Goal: Information Seeking & Learning: Check status

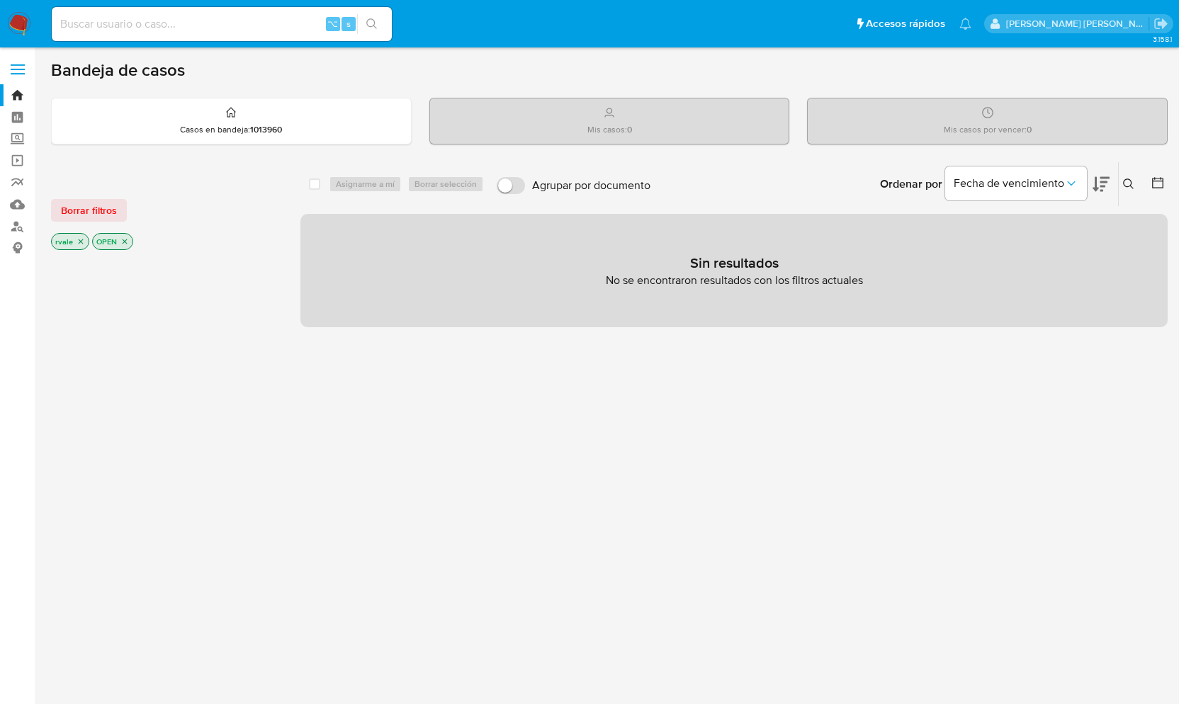
click at [81, 21] on input at bounding box center [222, 24] width 340 height 18
paste input "713853559"
type input "713853559"
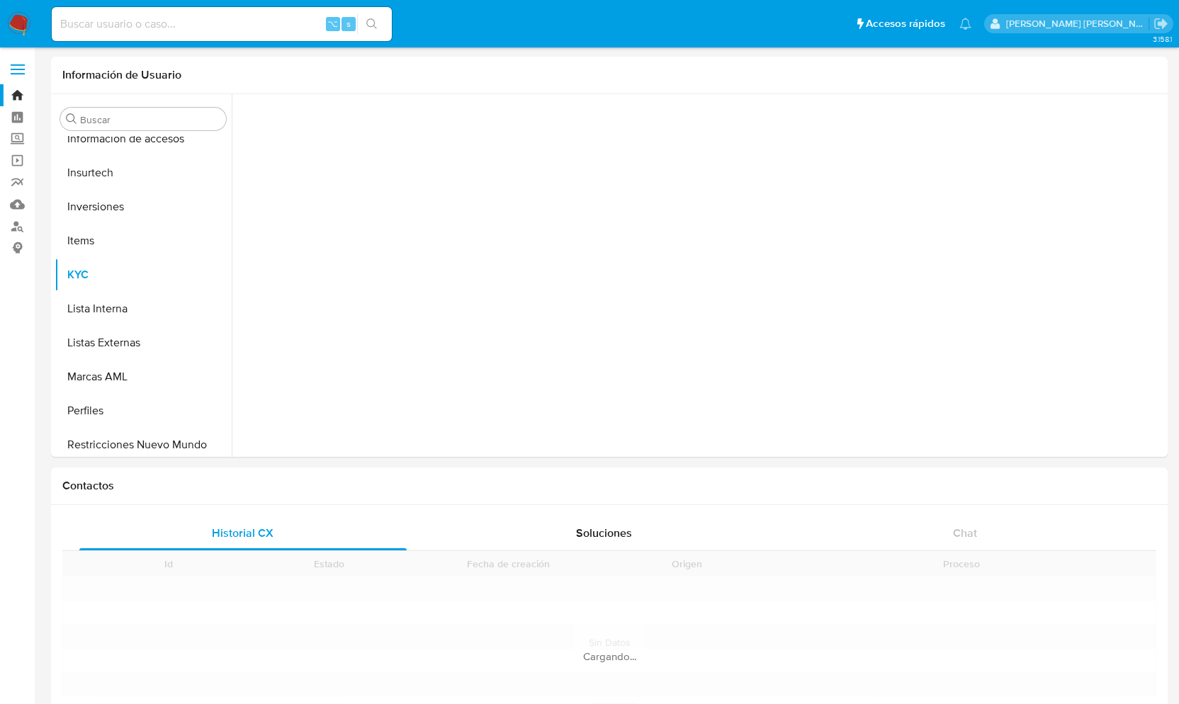
scroll to position [666, 0]
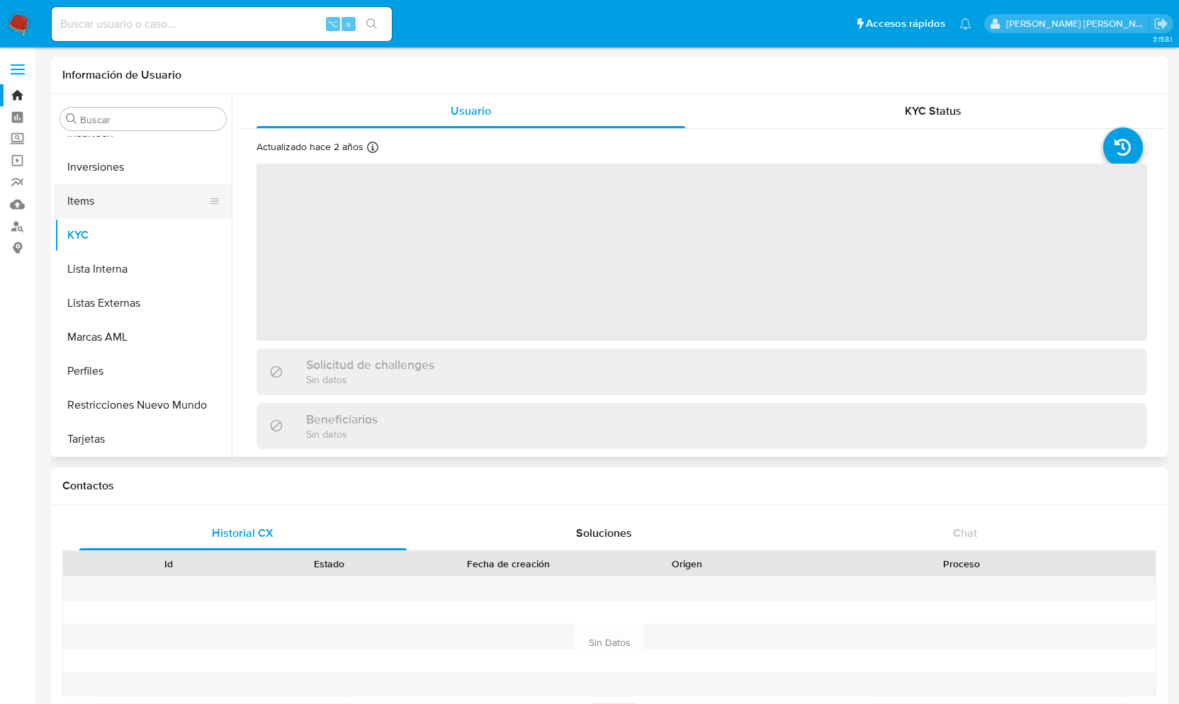
select select "10"
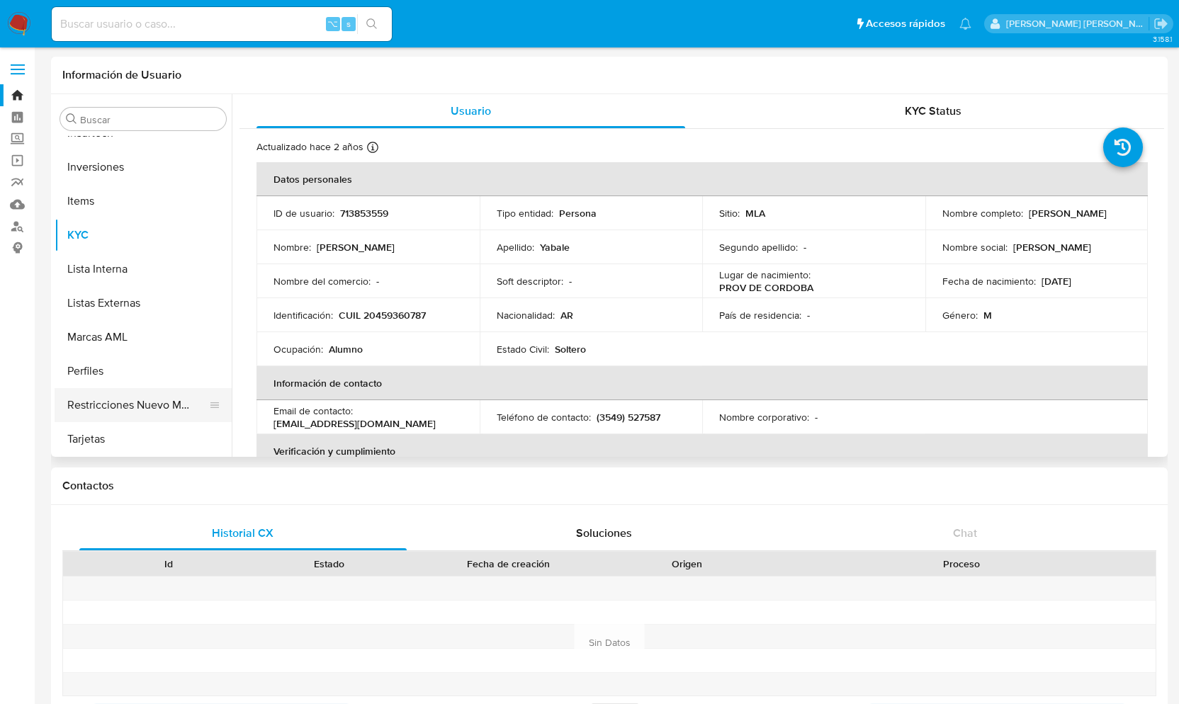
click at [123, 407] on button "Restricciones Nuevo Mundo" at bounding box center [138, 405] width 166 height 34
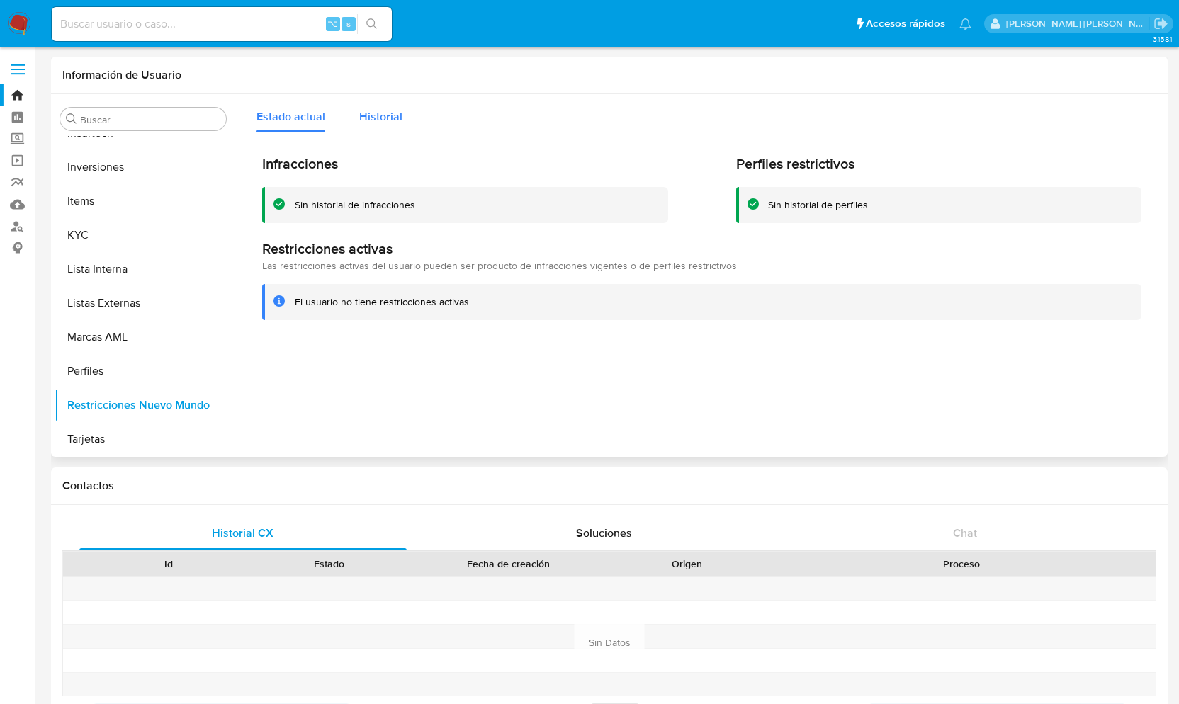
click at [373, 118] on span "Historial" at bounding box center [380, 116] width 43 height 16
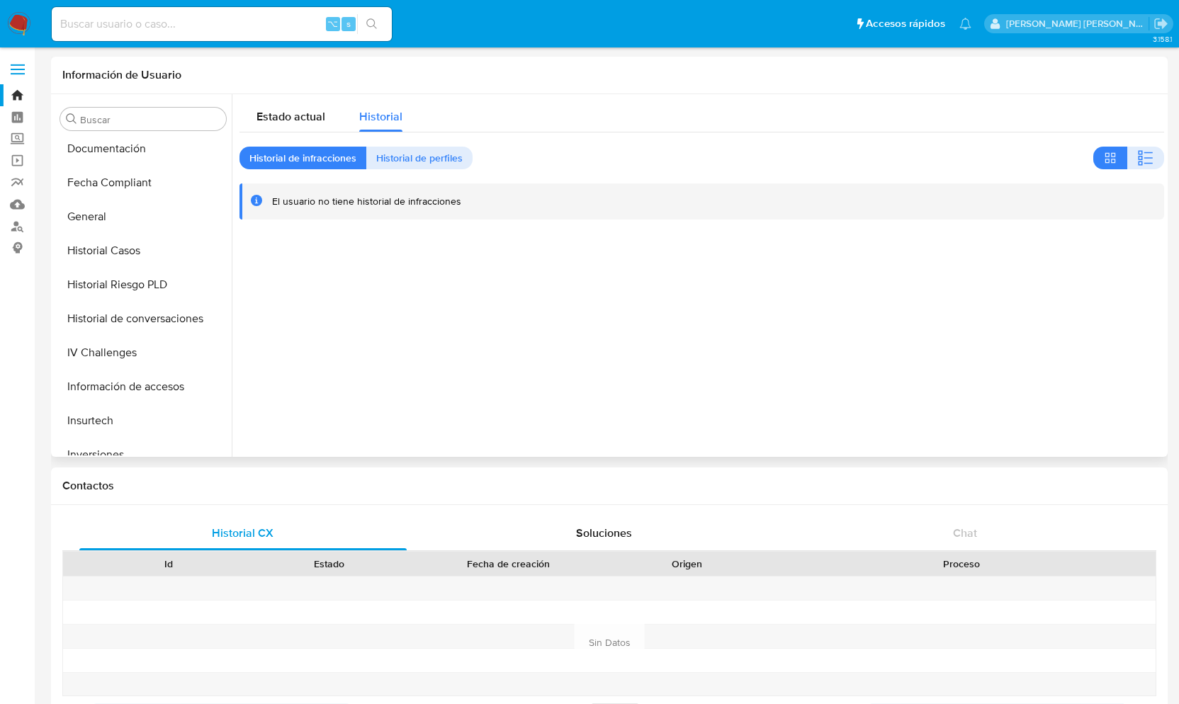
scroll to position [372, 0]
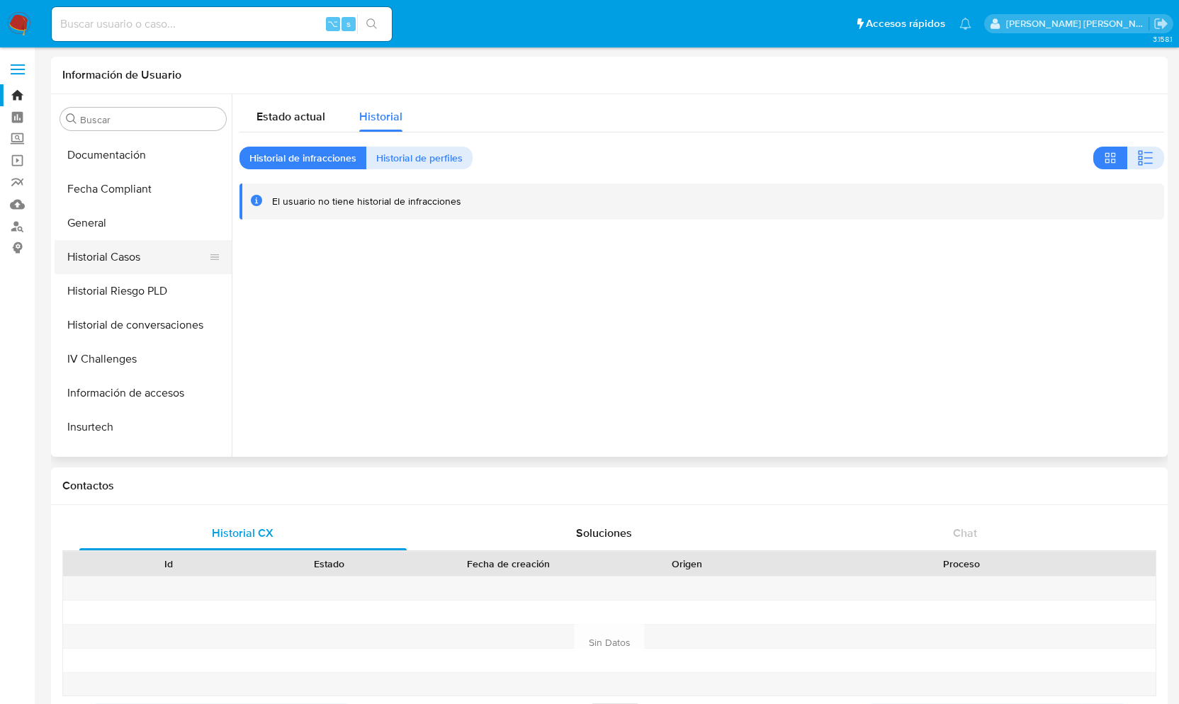
click at [124, 254] on button "Historial Casos" at bounding box center [138, 257] width 166 height 34
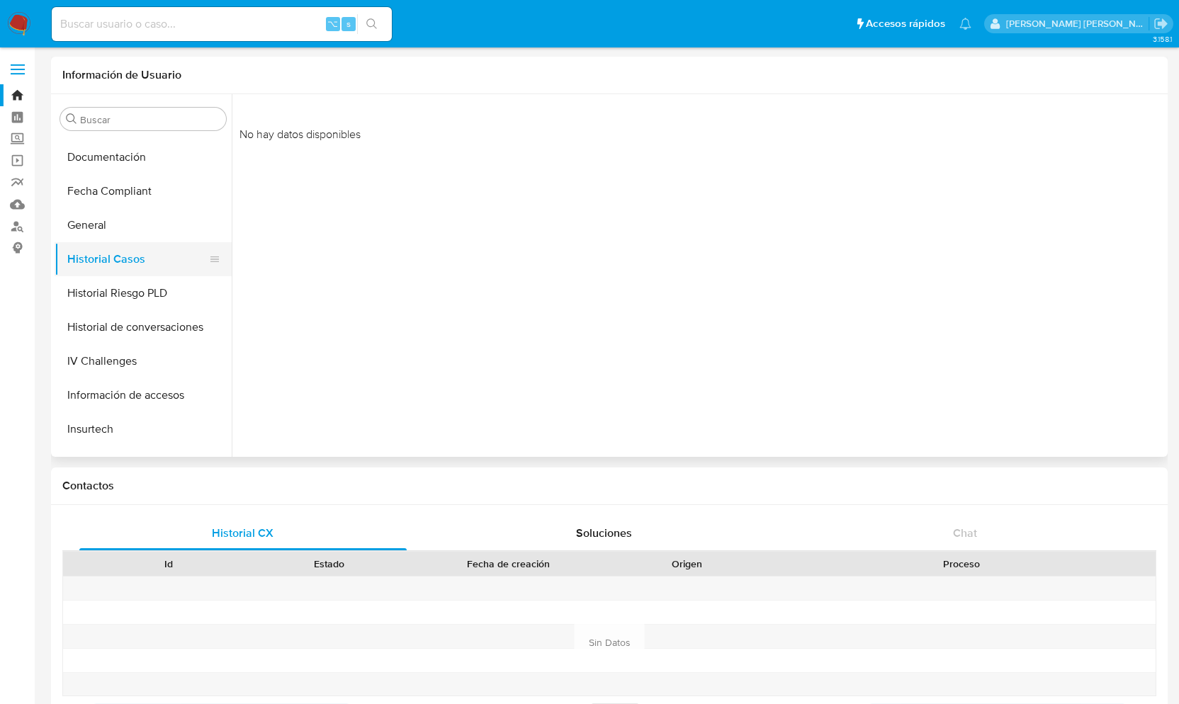
scroll to position [384, 0]
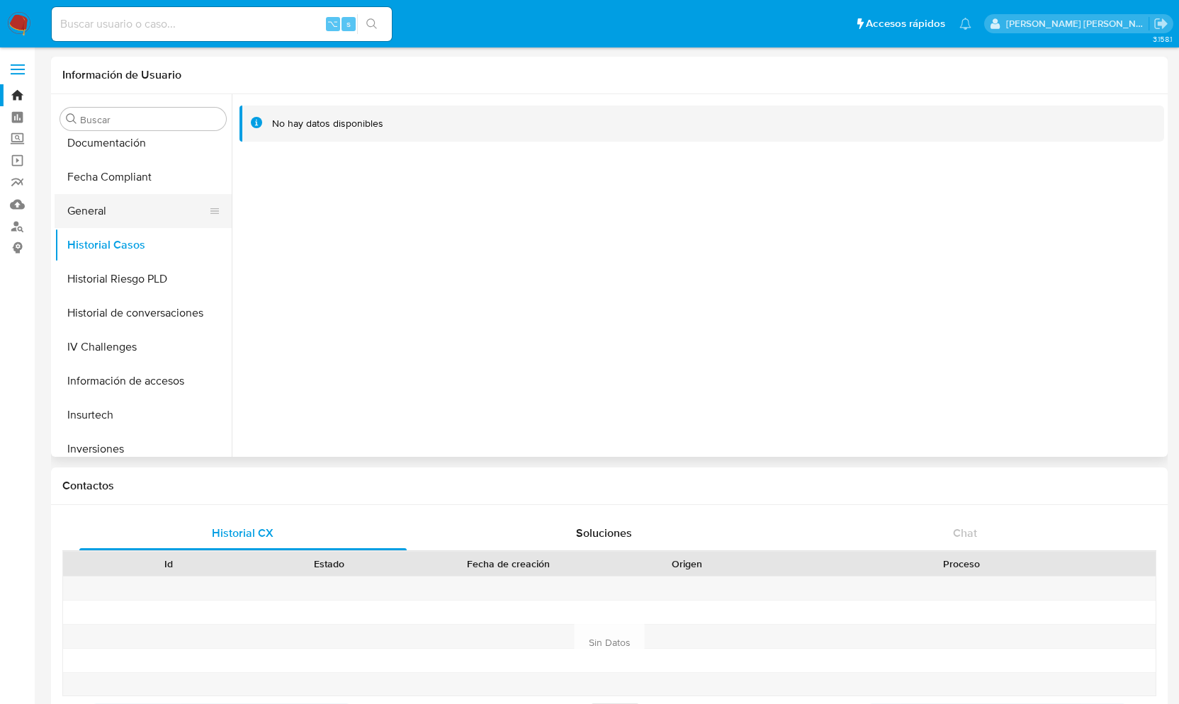
click at [106, 199] on button "General" at bounding box center [138, 211] width 166 height 34
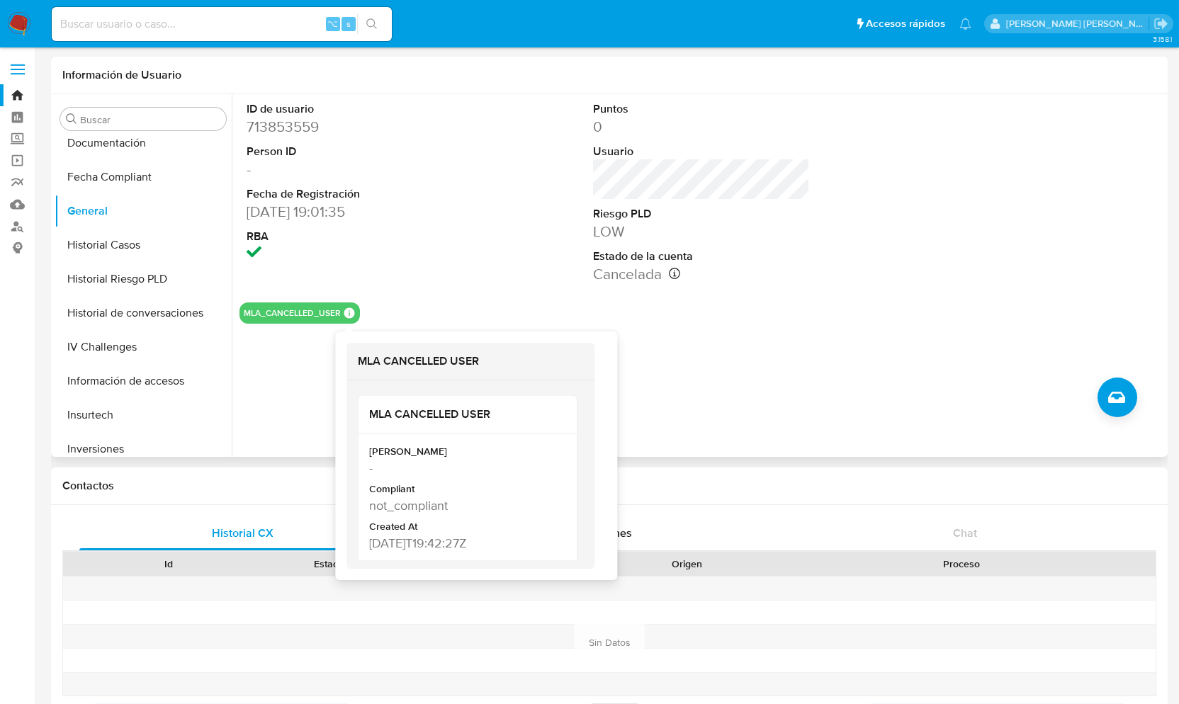
click at [349, 313] on icon at bounding box center [349, 313] width 11 height 11
click at [464, 271] on div "ID de usuario 713853559 Person ID - Fecha de Registración [DATE] 19:01:35 RBA" at bounding box center [355, 192] width 231 height 197
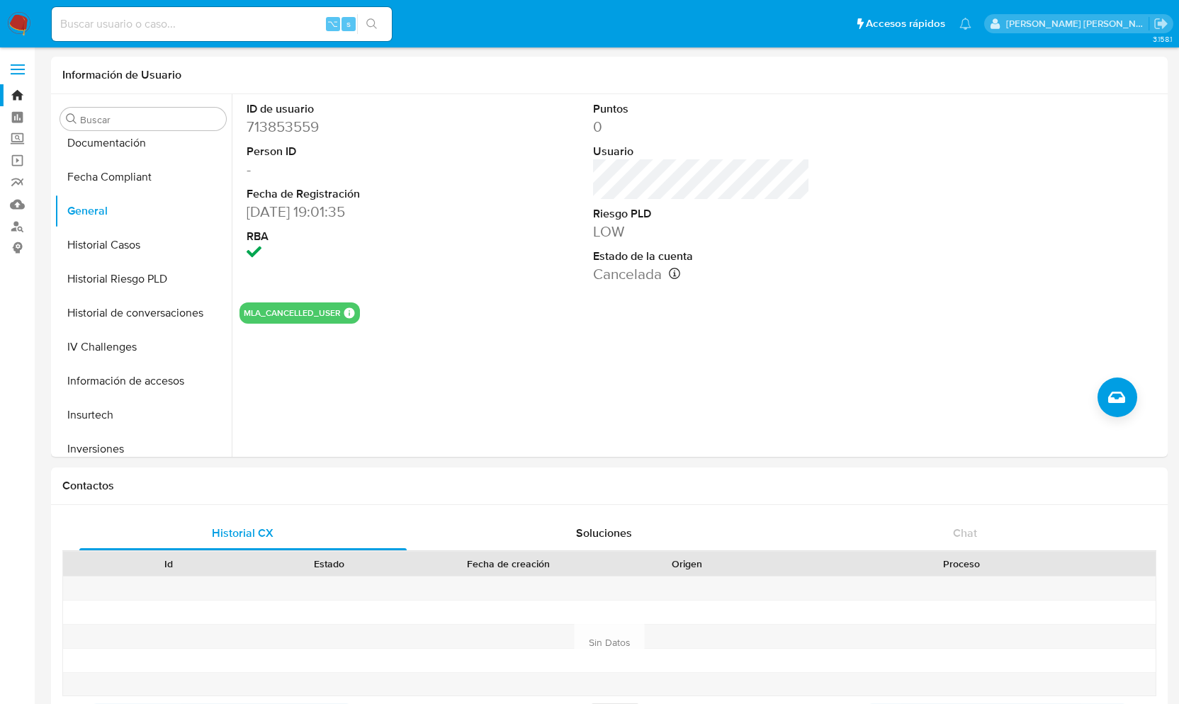
click at [74, 24] on input at bounding box center [222, 24] width 340 height 18
paste input "557159665"
type input "557159665"
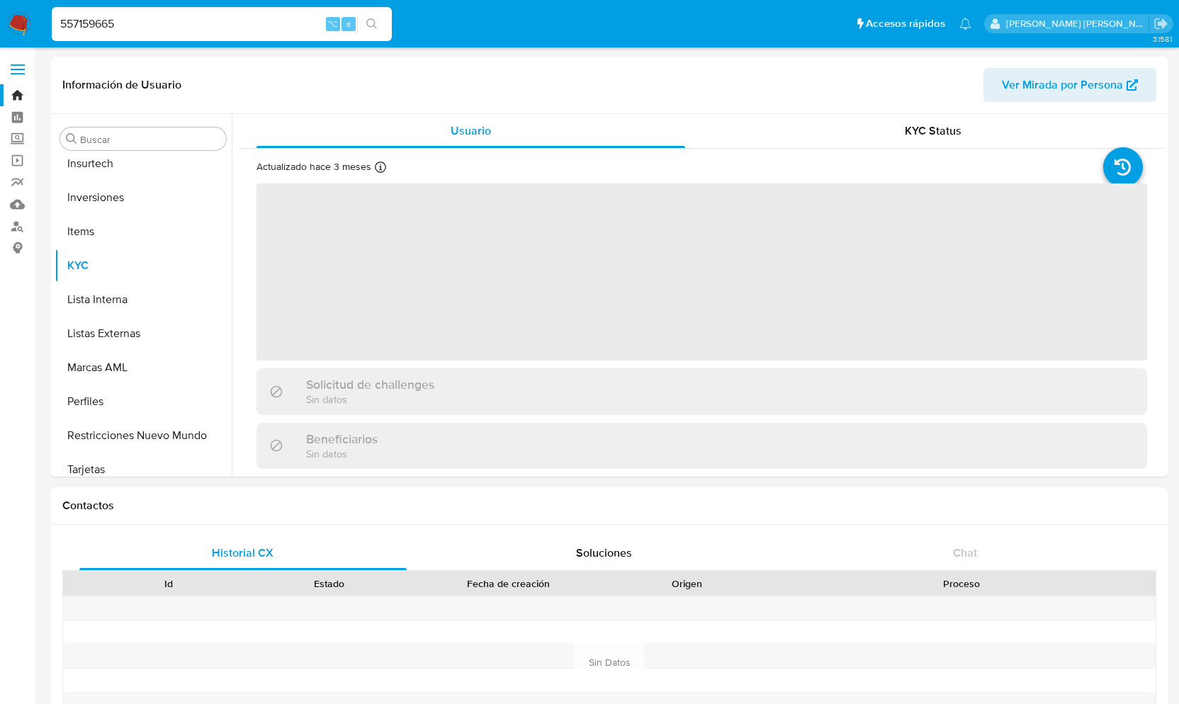
scroll to position [666, 0]
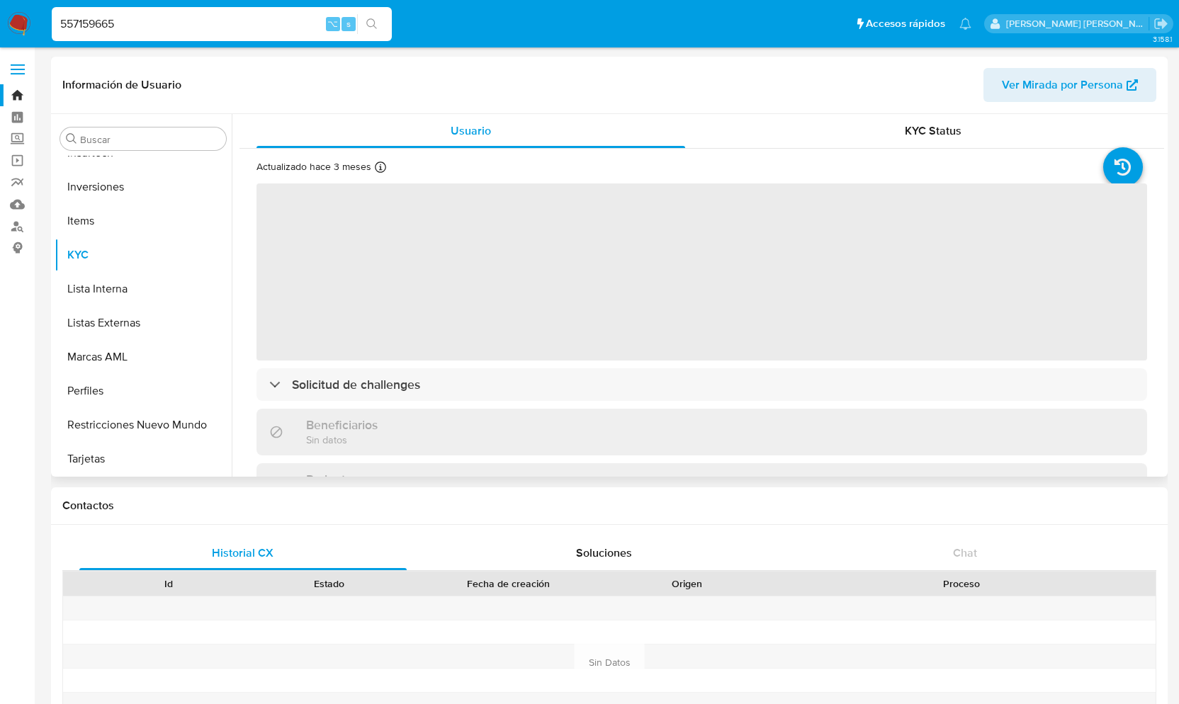
select select "10"
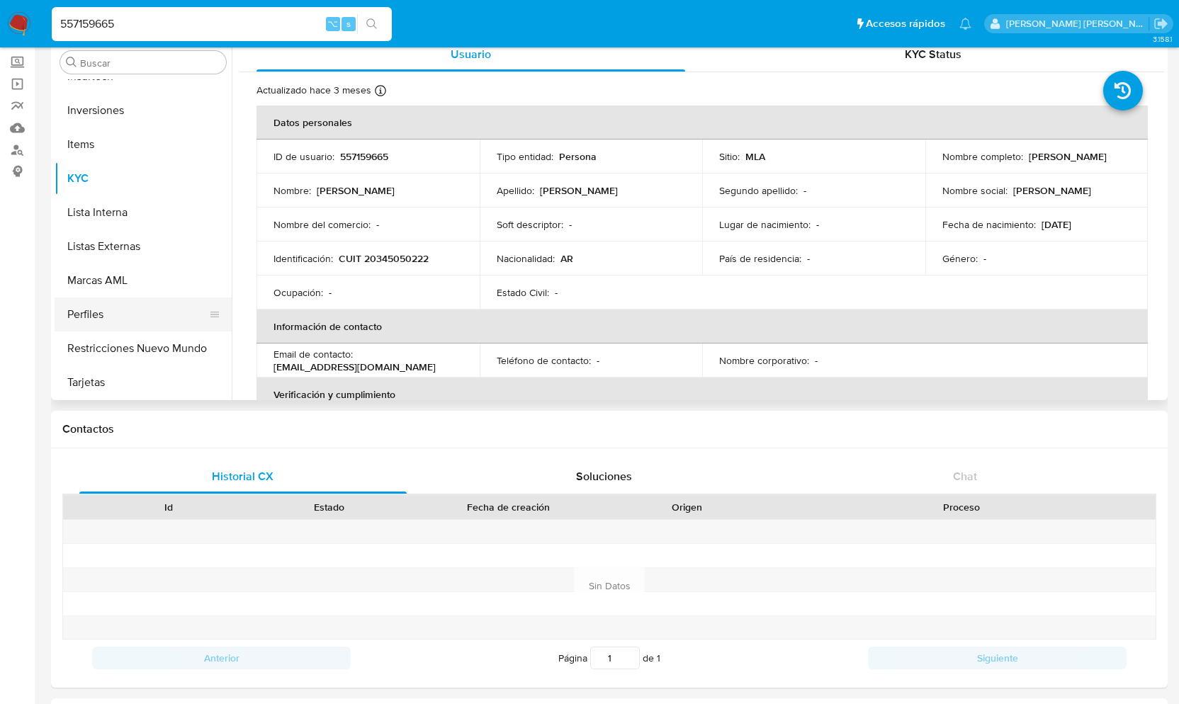
scroll to position [0, 0]
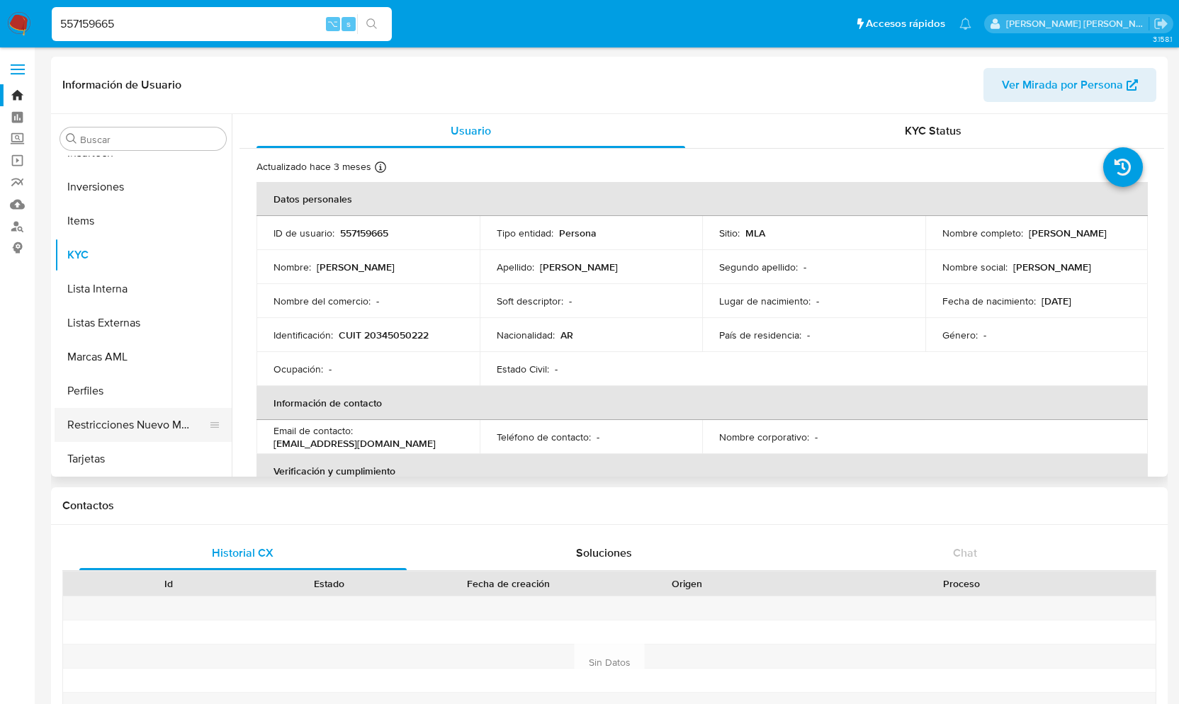
click at [153, 426] on button "Restricciones Nuevo Mundo" at bounding box center [138, 425] width 166 height 34
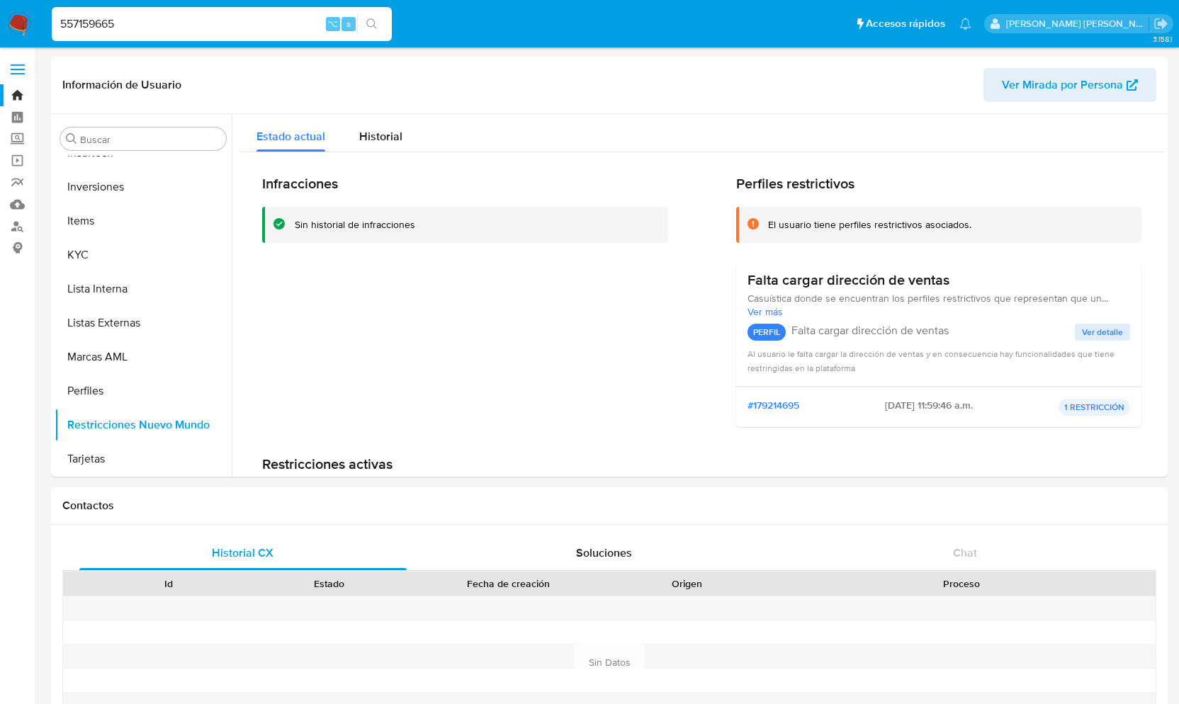
click at [1094, 331] on span "Ver detalle" at bounding box center [1102, 332] width 41 height 14
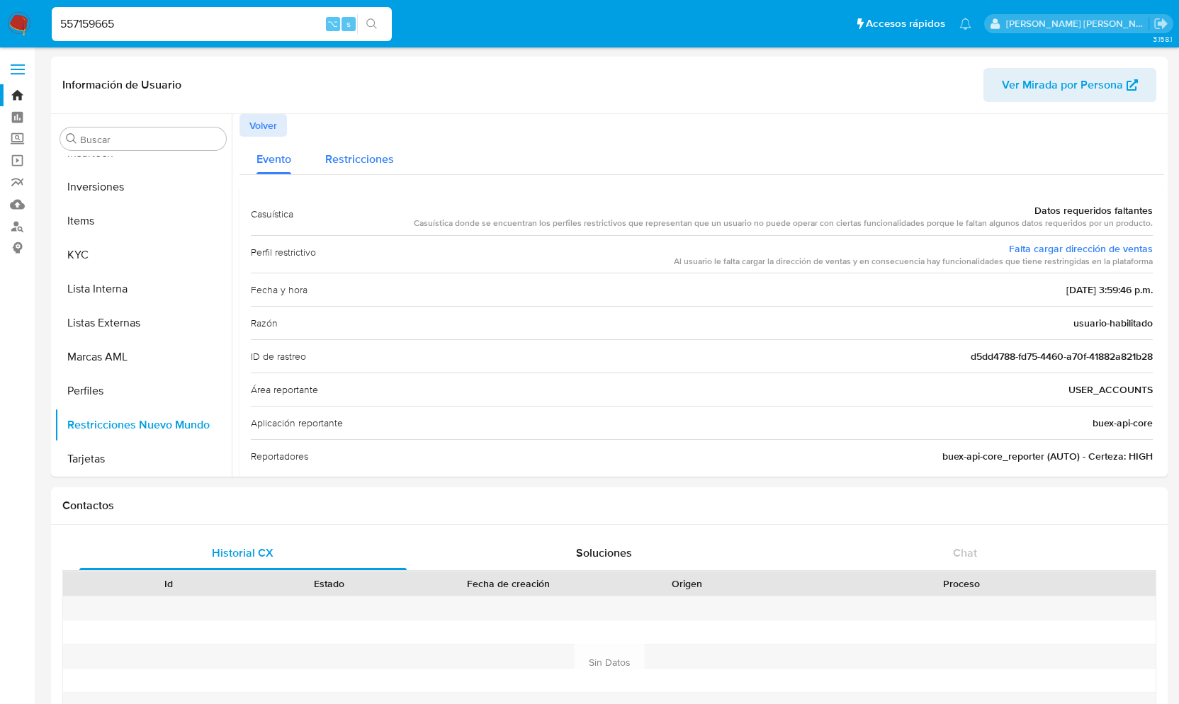
click at [373, 157] on span "Restricciones" at bounding box center [359, 159] width 69 height 16
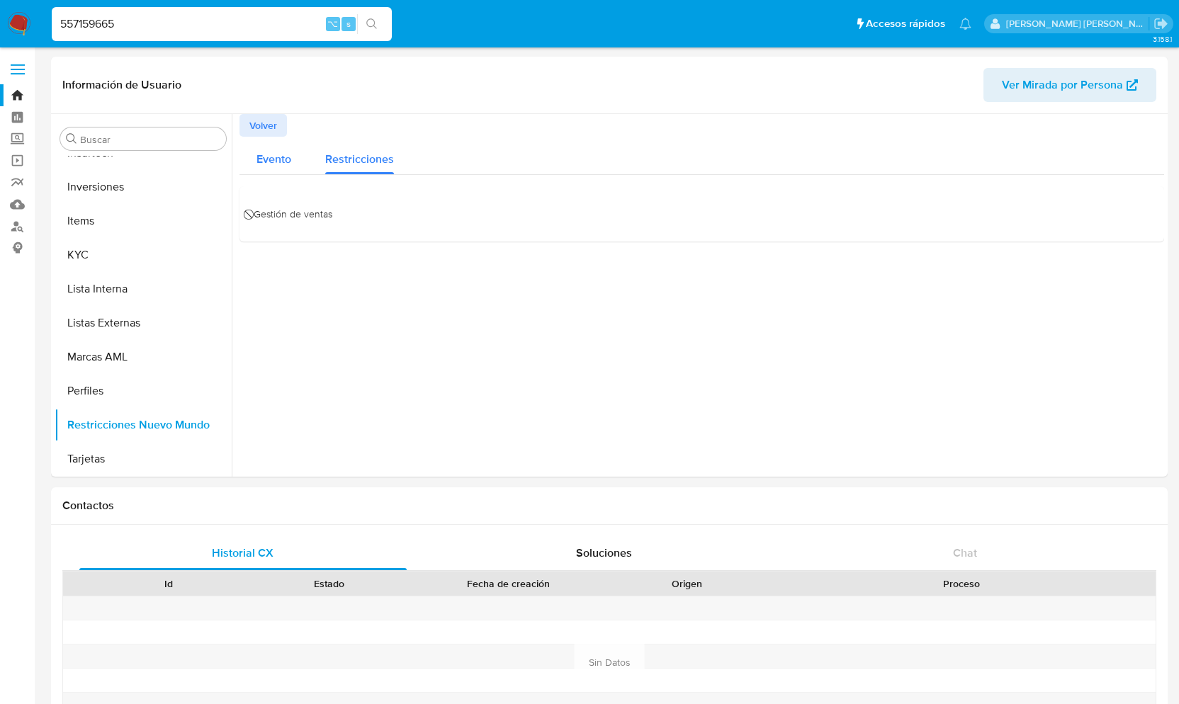
click at [270, 164] on span "Evento" at bounding box center [274, 159] width 35 height 16
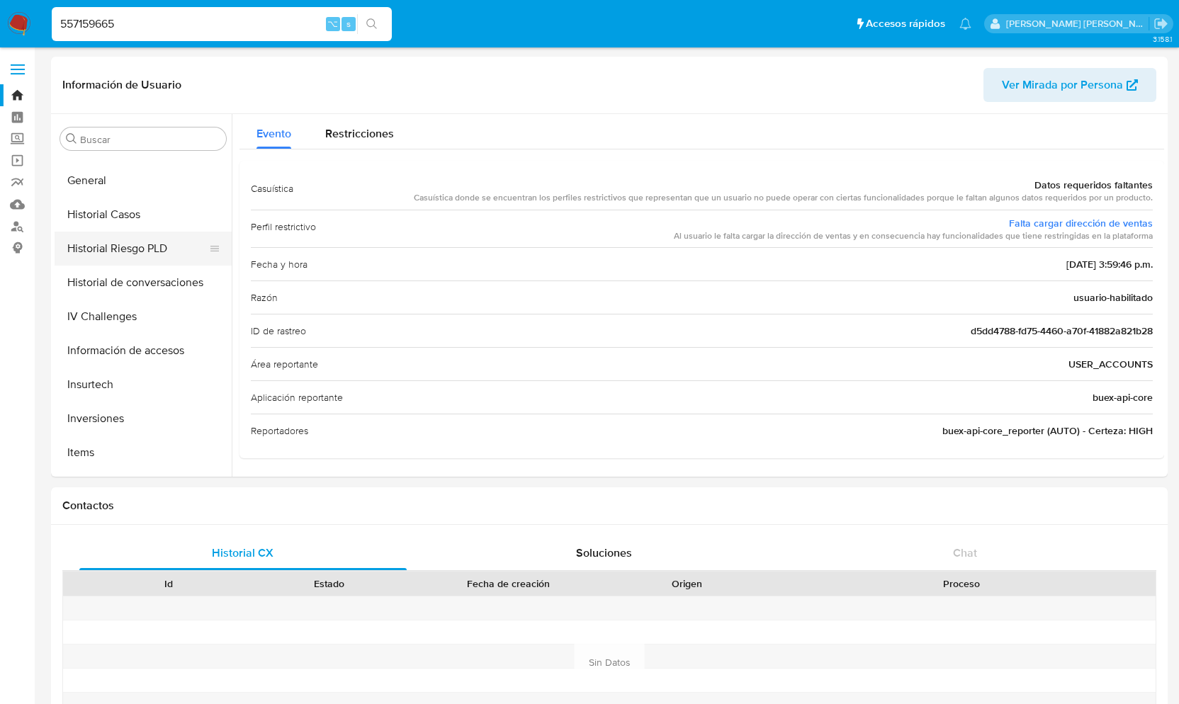
scroll to position [432, 0]
click at [130, 207] on button "Historial Casos" at bounding box center [138, 217] width 166 height 34
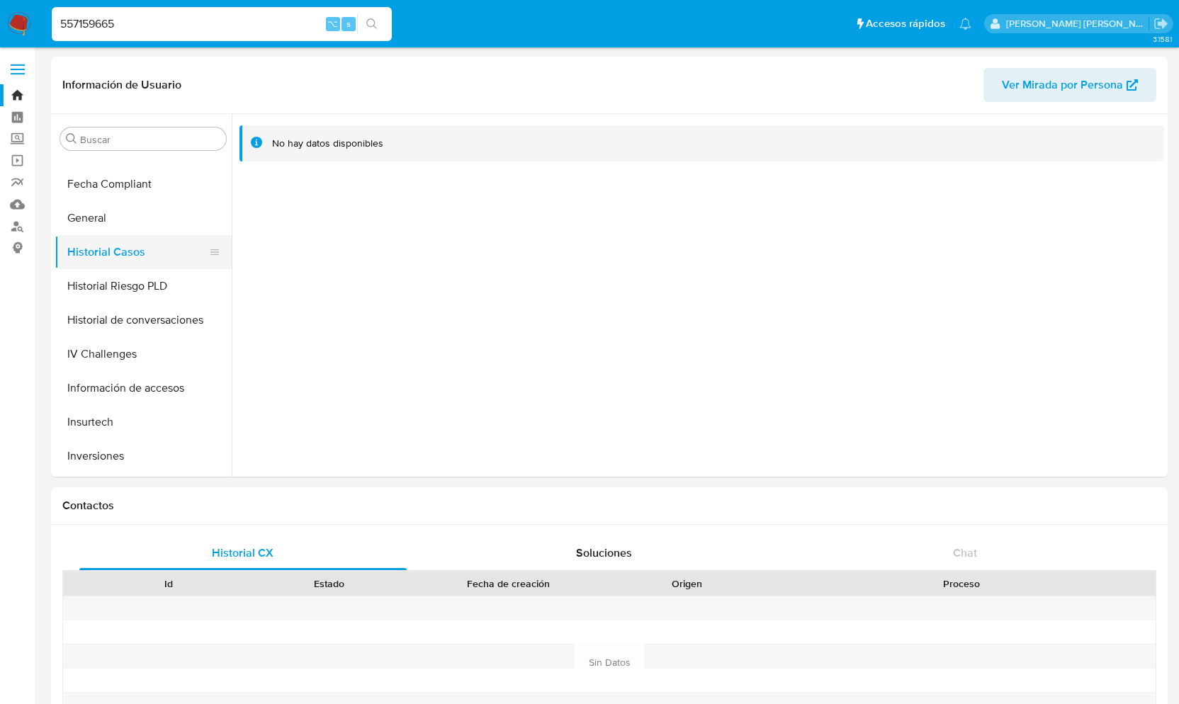
scroll to position [374, 0]
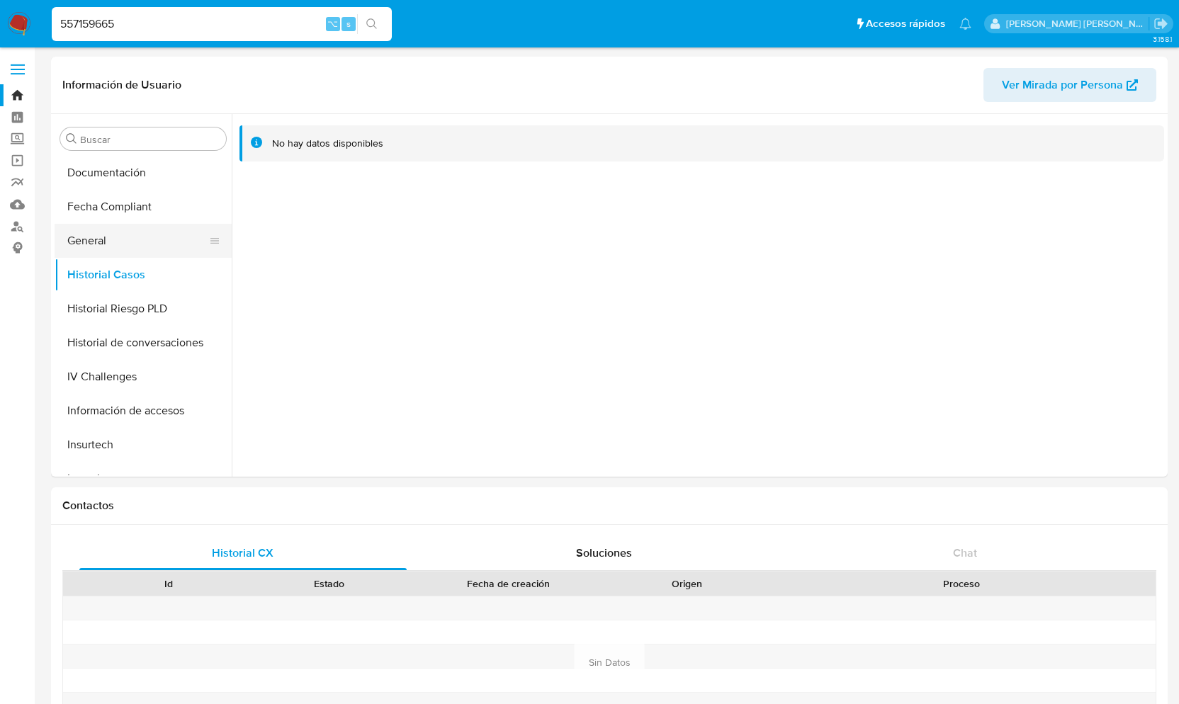
click at [106, 232] on button "General" at bounding box center [138, 241] width 166 height 34
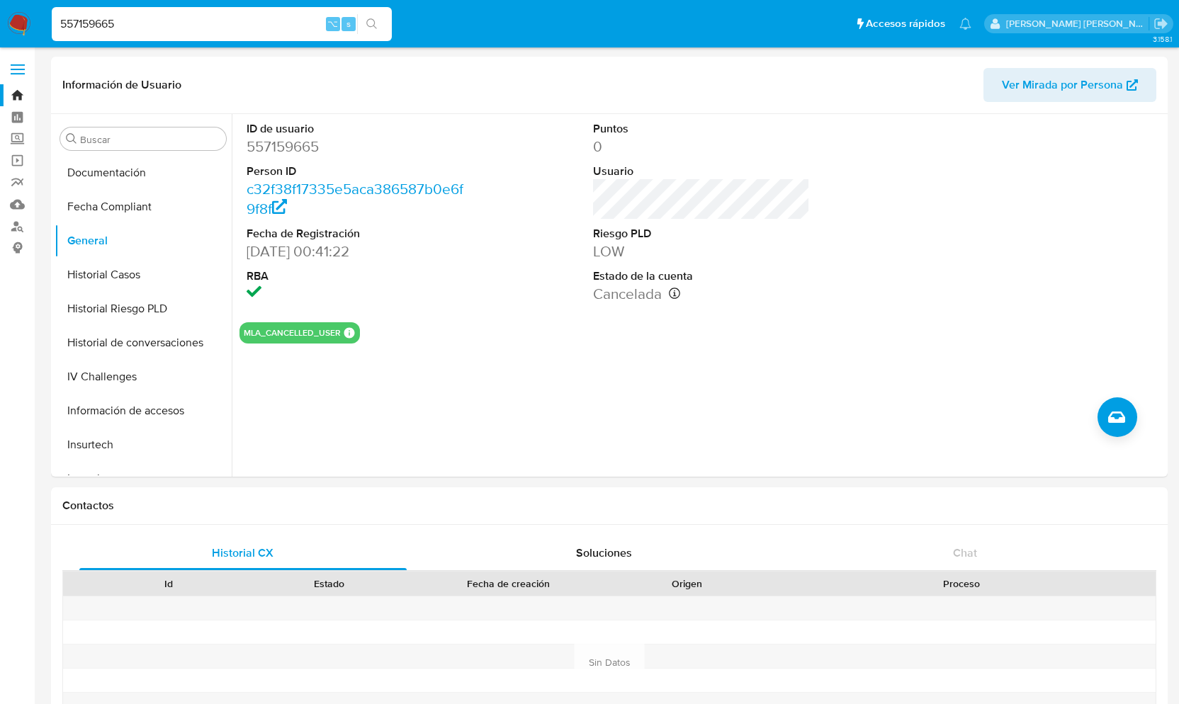
click at [115, 25] on input "557159665" at bounding box center [222, 24] width 340 height 18
paste input "355544485"
type input "355544485"
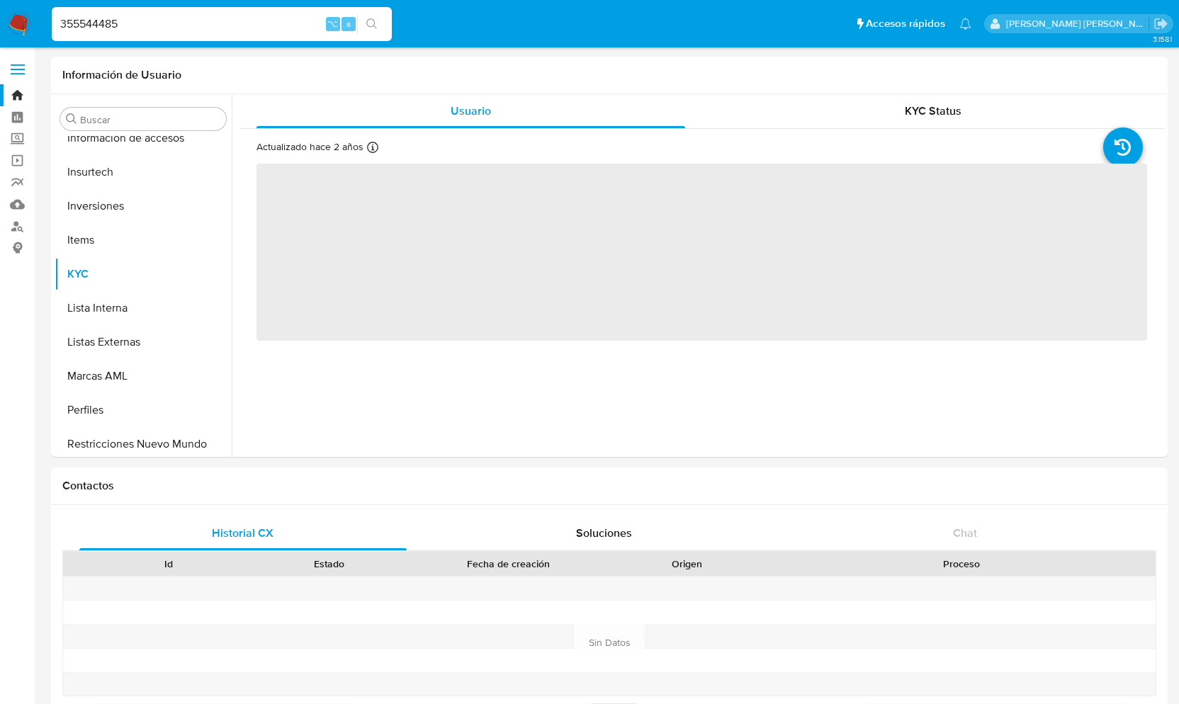
scroll to position [666, 0]
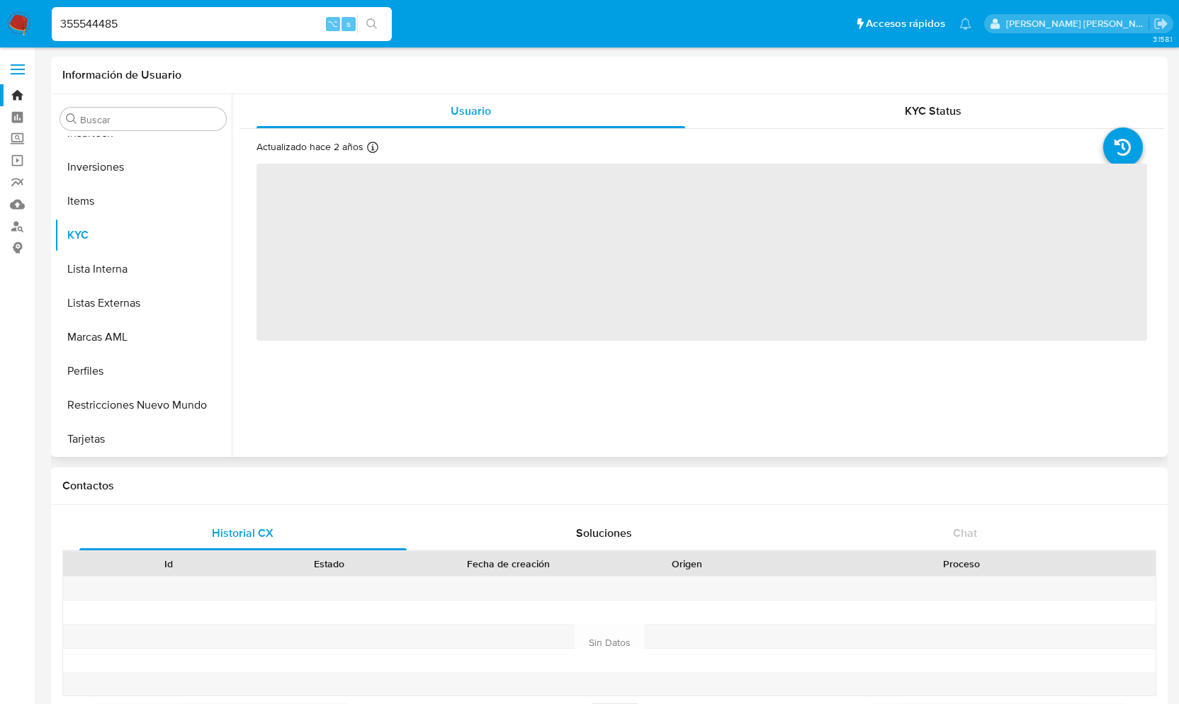
select select "10"
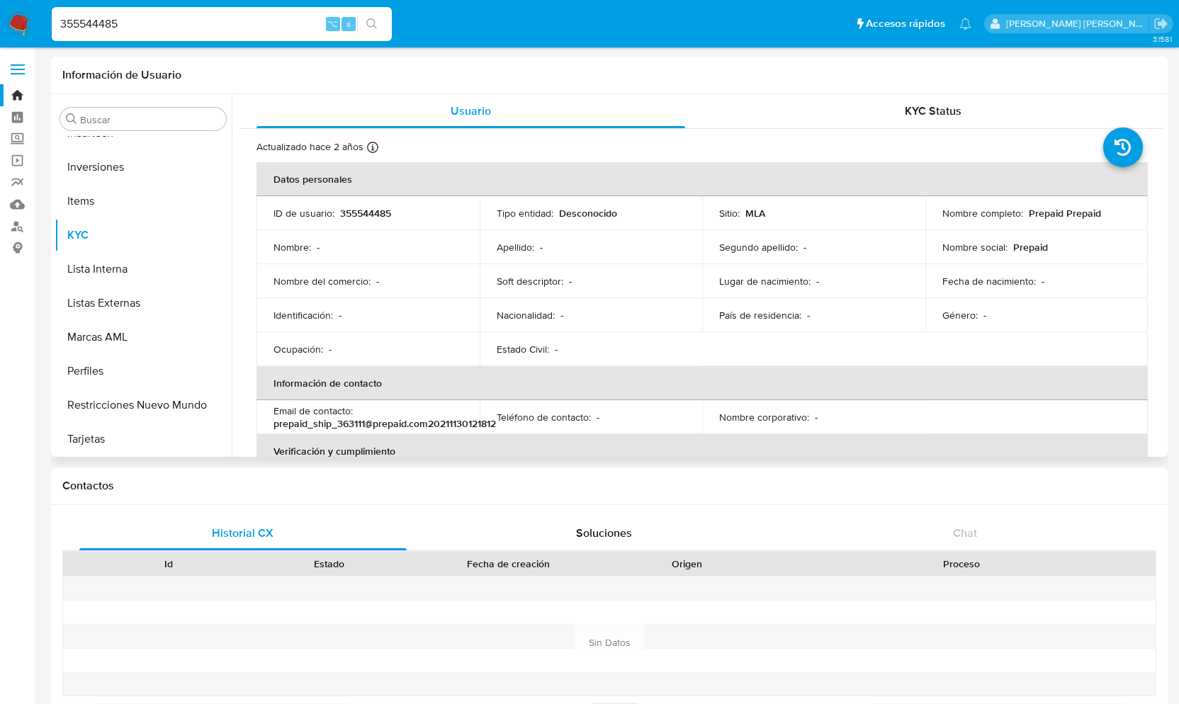
click at [124, 395] on button "Restricciones Nuevo Mundo" at bounding box center [143, 405] width 177 height 34
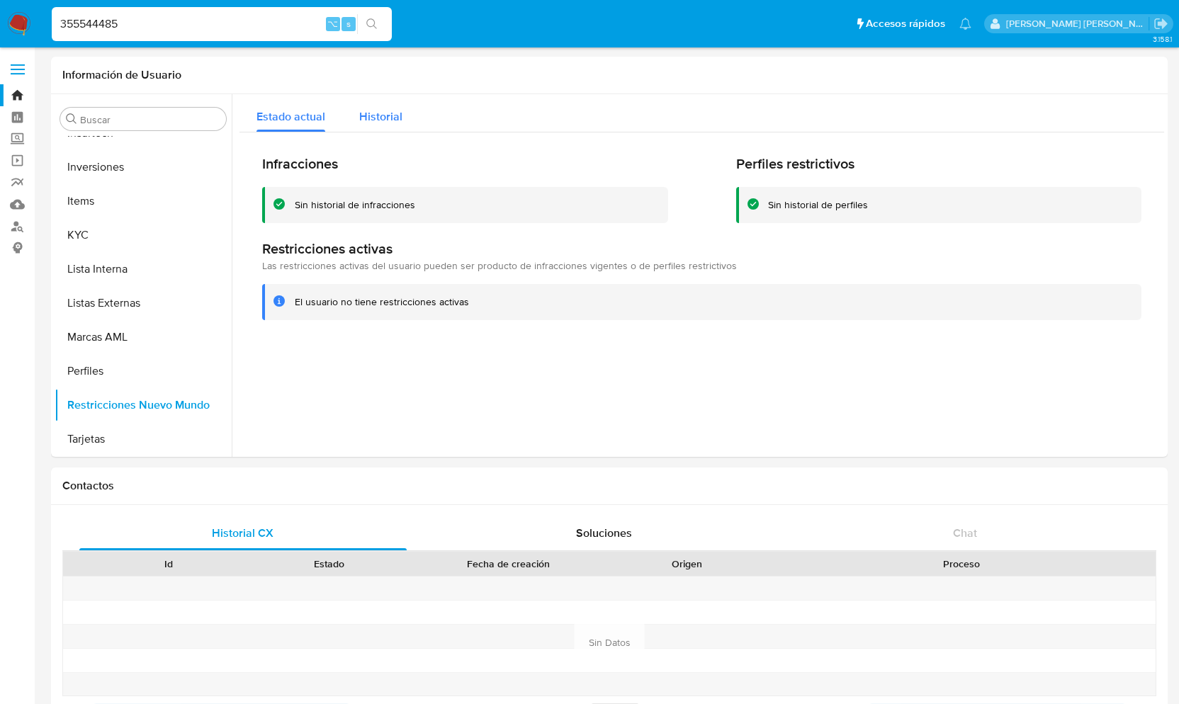
click at [387, 116] on span "Historial" at bounding box center [380, 116] width 43 height 16
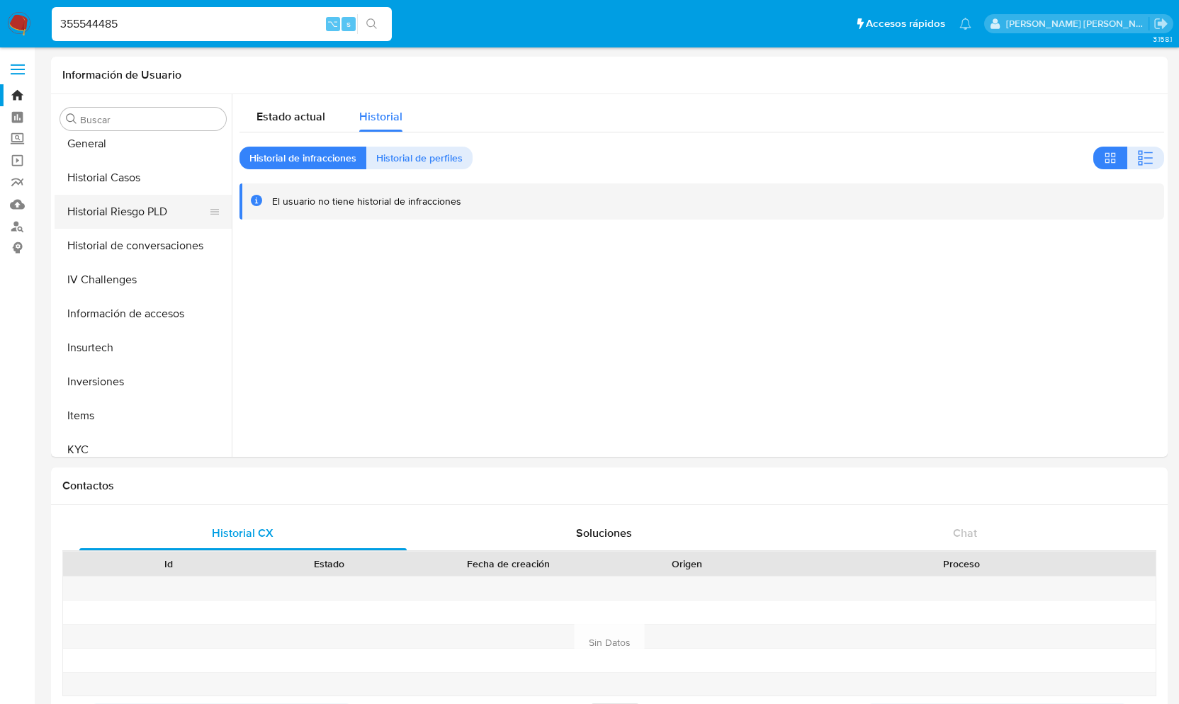
scroll to position [426, 0]
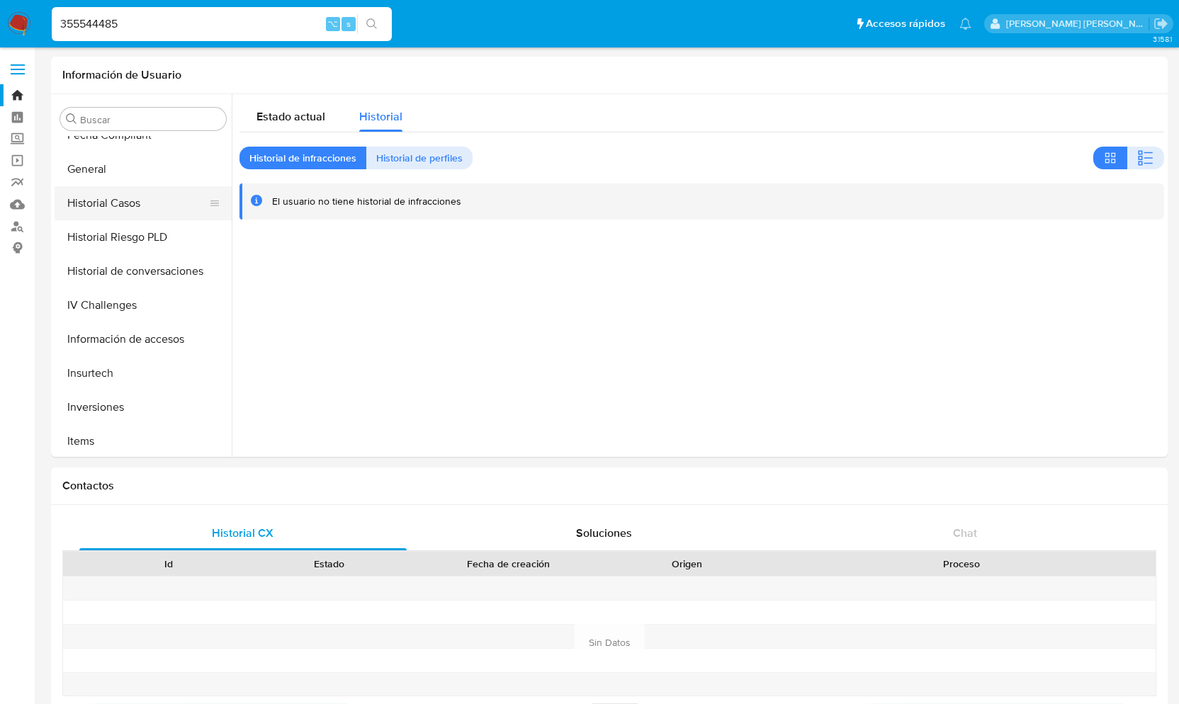
click at [137, 201] on button "Historial Casos" at bounding box center [138, 203] width 166 height 34
